Goal: Task Accomplishment & Management: Manage account settings

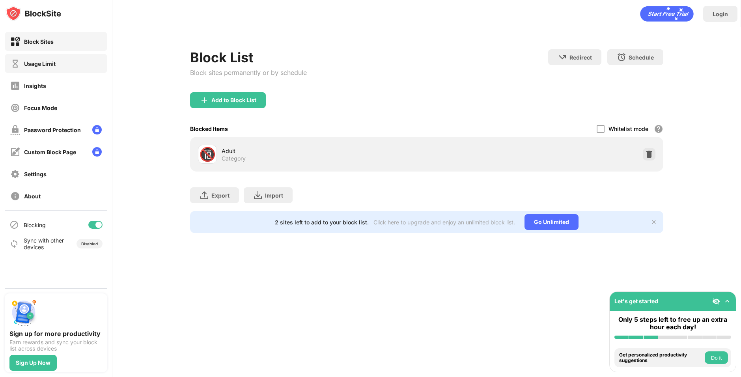
click at [69, 68] on div "Usage Limit" at bounding box center [56, 63] width 103 height 19
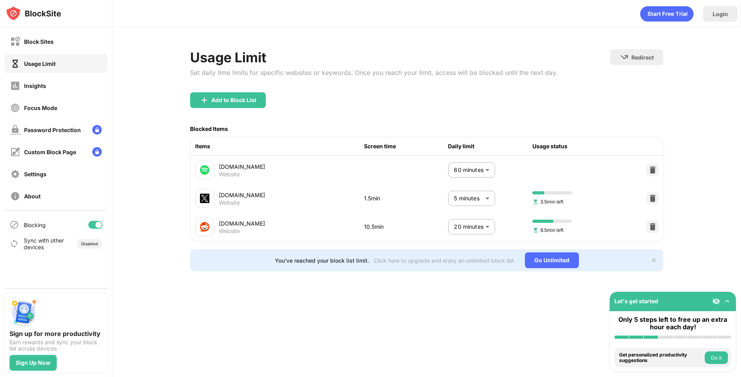
click at [484, 203] on body "Block Sites Usage Limit Insights Focus Mode Password Protection Custom Block Pa…" at bounding box center [370, 188] width 741 height 377
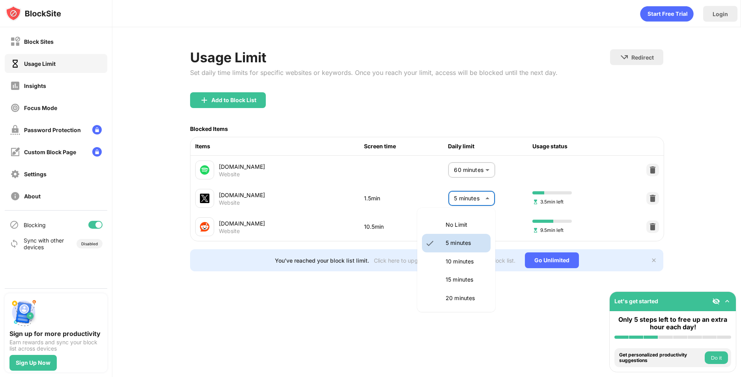
click at [484, 203] on div at bounding box center [370, 188] width 741 height 377
click at [480, 201] on body "Block Sites Usage Limit Insights Focus Mode Password Protection Custom Block Pa…" at bounding box center [370, 188] width 741 height 377
click at [487, 195] on div at bounding box center [370, 188] width 741 height 377
click at [475, 231] on body "Block Sites Usage Limit Insights Focus Mode Password Protection Custom Block Pa…" at bounding box center [370, 188] width 741 height 377
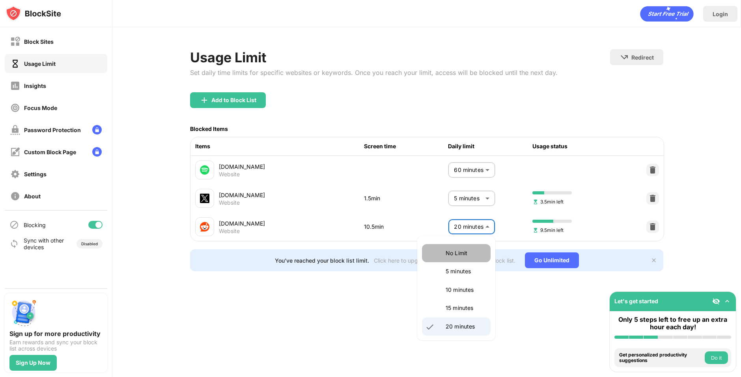
click at [466, 248] on li "No Limit" at bounding box center [456, 253] width 69 height 18
type input "********"
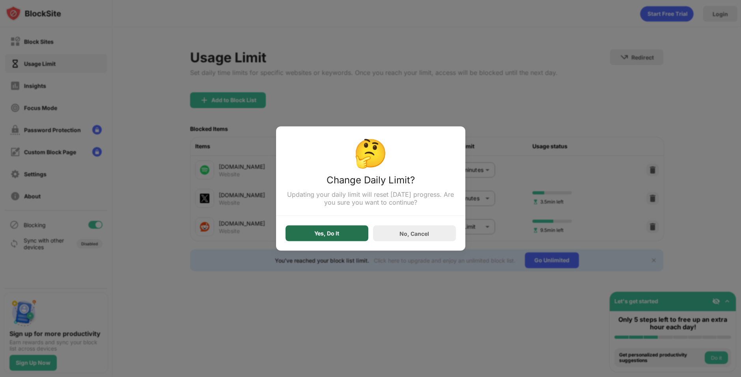
click at [310, 235] on div "Yes, Do It" at bounding box center [326, 234] width 83 height 16
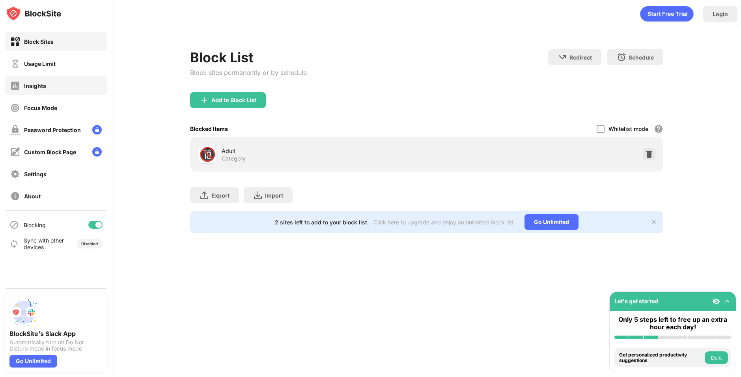
click at [96, 58] on div "Usage Limit" at bounding box center [56, 63] width 103 height 19
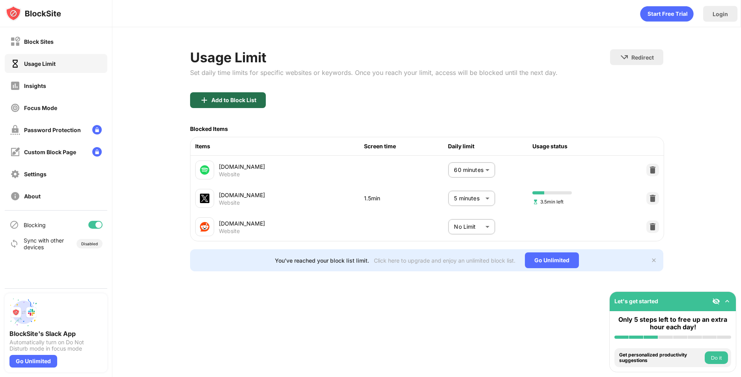
click at [234, 101] on div "Add to Block List" at bounding box center [233, 100] width 45 height 6
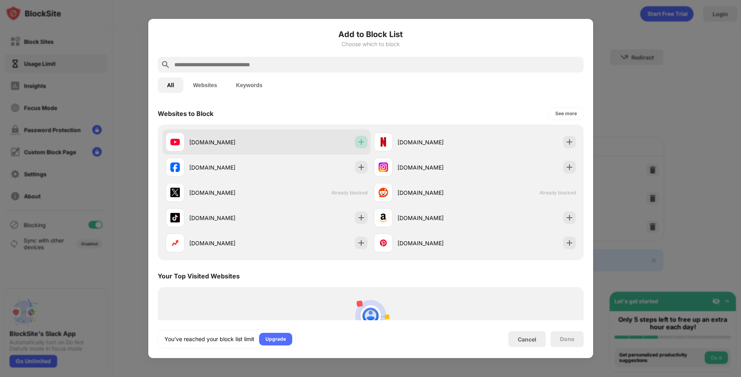
click at [360, 143] on img at bounding box center [361, 142] width 8 height 8
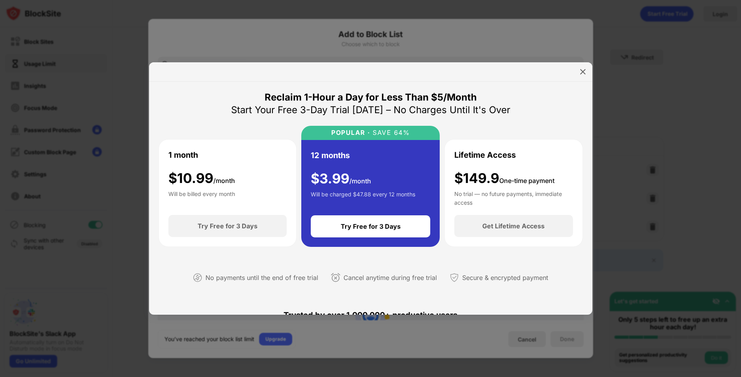
click at [624, 70] on div at bounding box center [370, 188] width 741 height 377
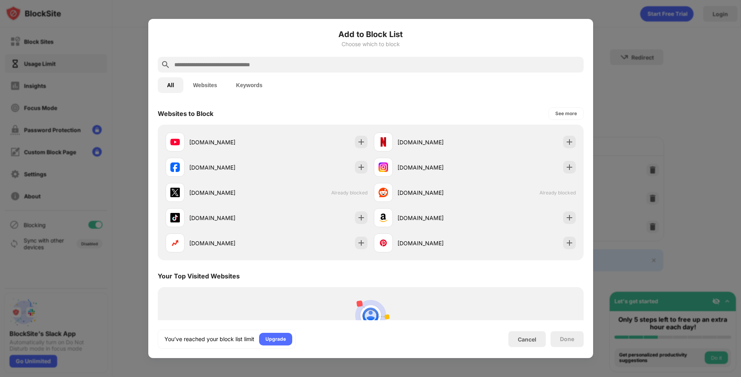
click at [610, 128] on div at bounding box center [370, 188] width 741 height 377
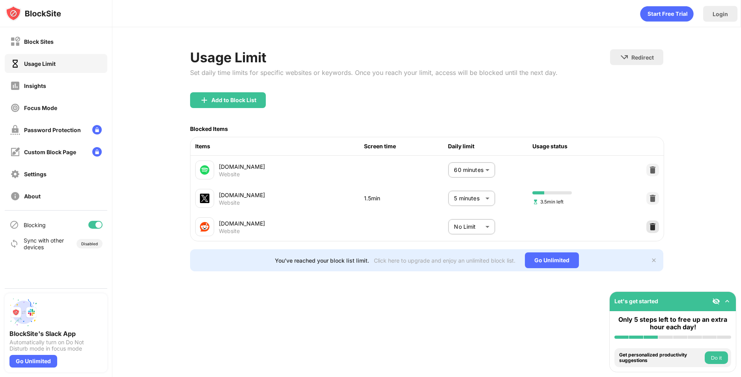
click at [654, 227] on img at bounding box center [653, 227] width 8 height 8
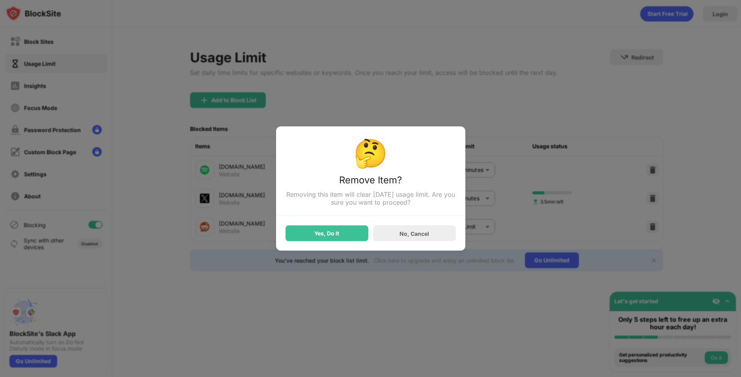
click at [336, 237] on div "Yes, Do It" at bounding box center [326, 233] width 25 height 6
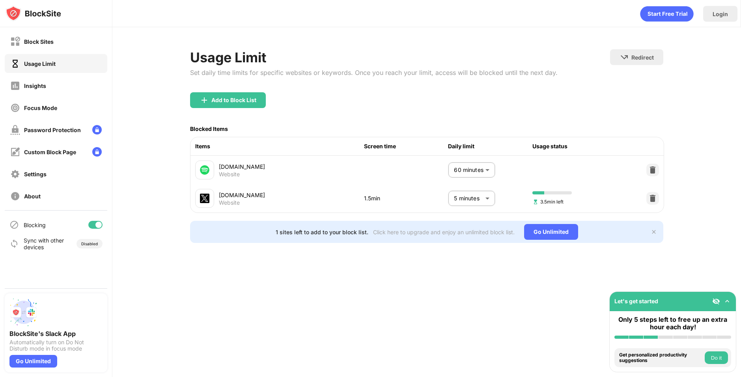
click at [230, 86] on div "Usage Limit Set daily time limits for specific websites or keywords. Once you r…" at bounding box center [373, 70] width 367 height 43
click at [235, 95] on div "Add to Block List" at bounding box center [228, 100] width 76 height 16
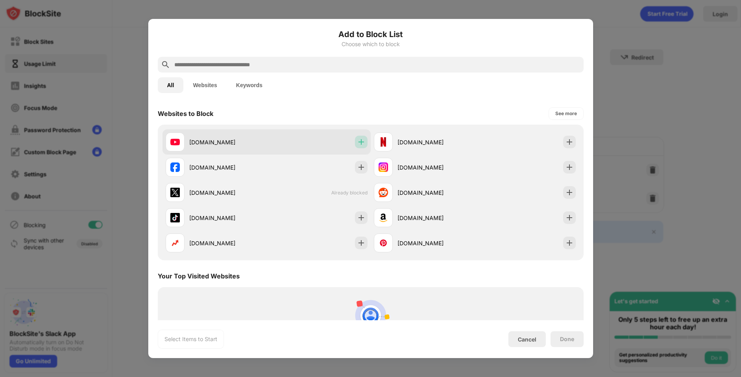
click at [359, 144] on img at bounding box center [361, 142] width 8 height 8
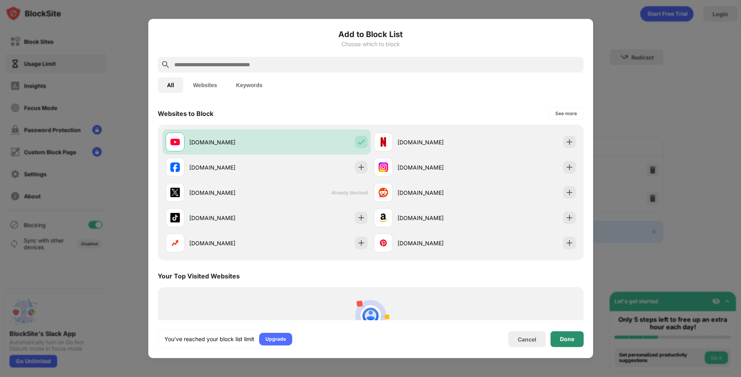
click at [559, 334] on div "Done" at bounding box center [566, 339] width 33 height 16
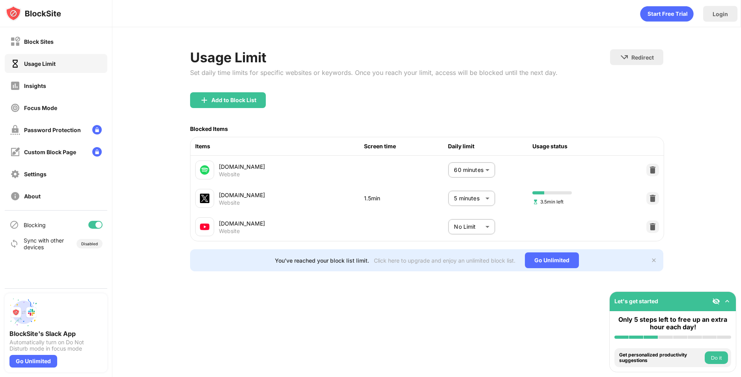
click at [472, 233] on body "Block Sites Usage Limit Insights Focus Mode Password Protection Custom Block Pa…" at bounding box center [370, 188] width 741 height 377
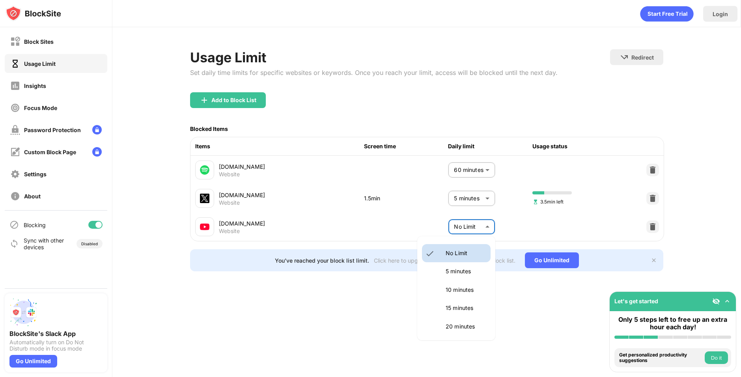
click at [466, 328] on p "20 minutes" at bounding box center [466, 326] width 40 height 9
click at [475, 241] on div "Items Screen time Daily limit Usage status [DOMAIN_NAME] Website 60 minutes ** …" at bounding box center [427, 189] width 474 height 104
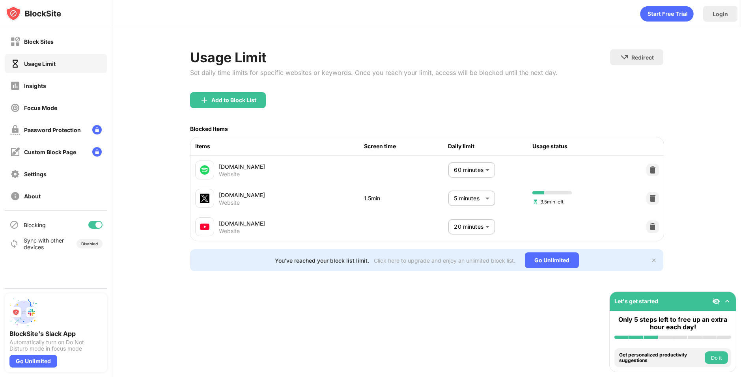
click at [465, 227] on body "Block Sites Usage Limit Insights Focus Mode Password Protection Custom Block Pa…" at bounding box center [370, 188] width 741 height 377
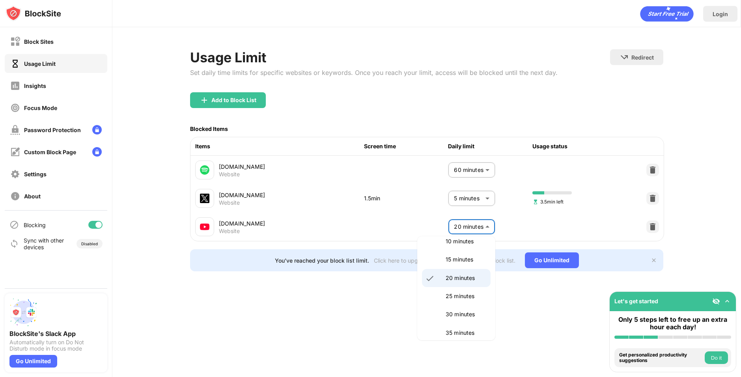
scroll to position [68, 0]
click at [466, 287] on li "30 minutes" at bounding box center [456, 294] width 69 height 18
type input "**"
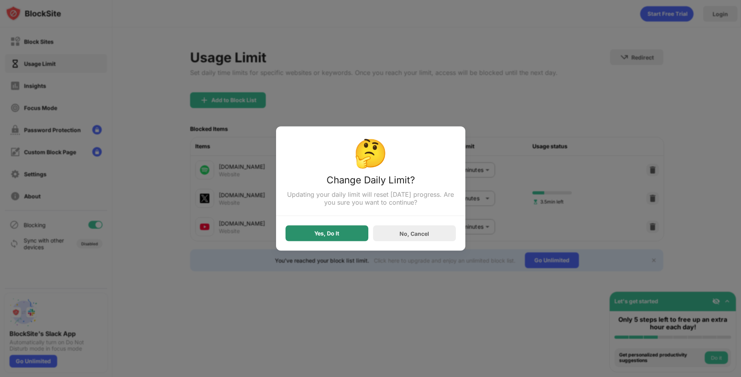
click at [331, 230] on div "Yes, Do It" at bounding box center [326, 234] width 83 height 16
